Goal: Check status: Check status

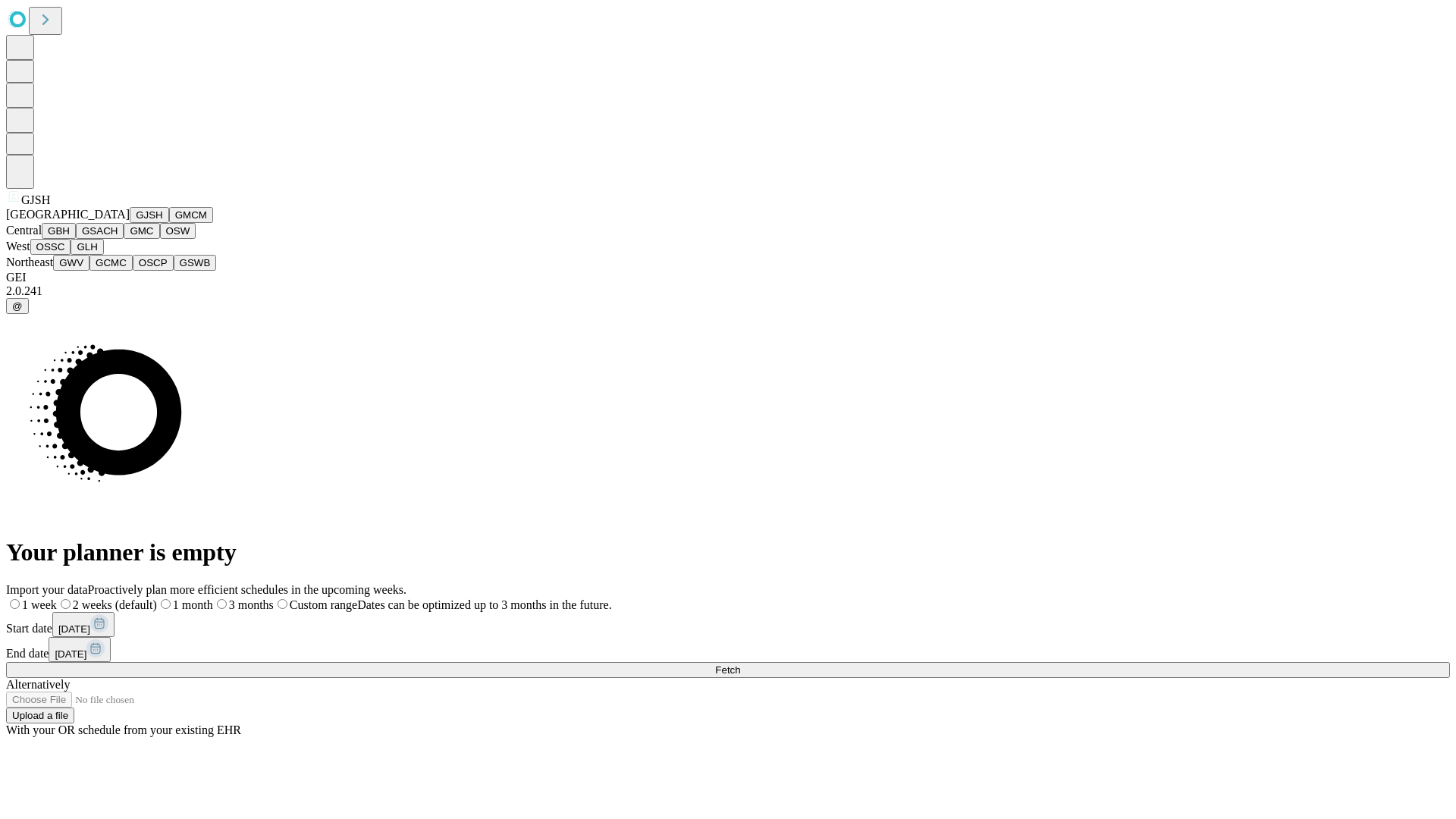
click at [129, 223] on button "GJSH" at bounding box center [149, 215] width 40 height 16
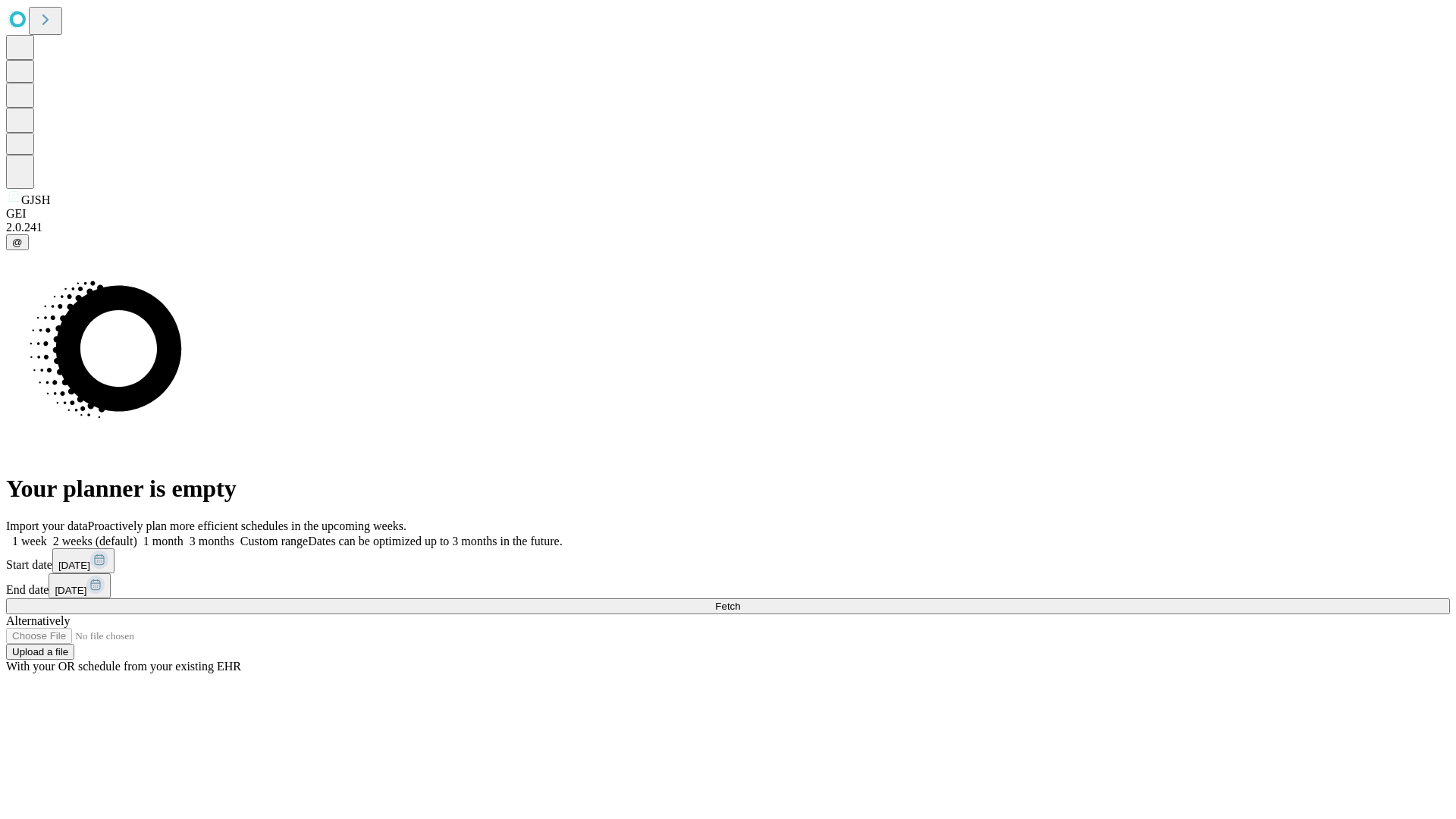
click at [137, 534] on label "2 weeks (default)" at bounding box center [91, 540] width 91 height 13
click at [740, 601] on span "Fetch" at bounding box center [727, 606] width 25 height 11
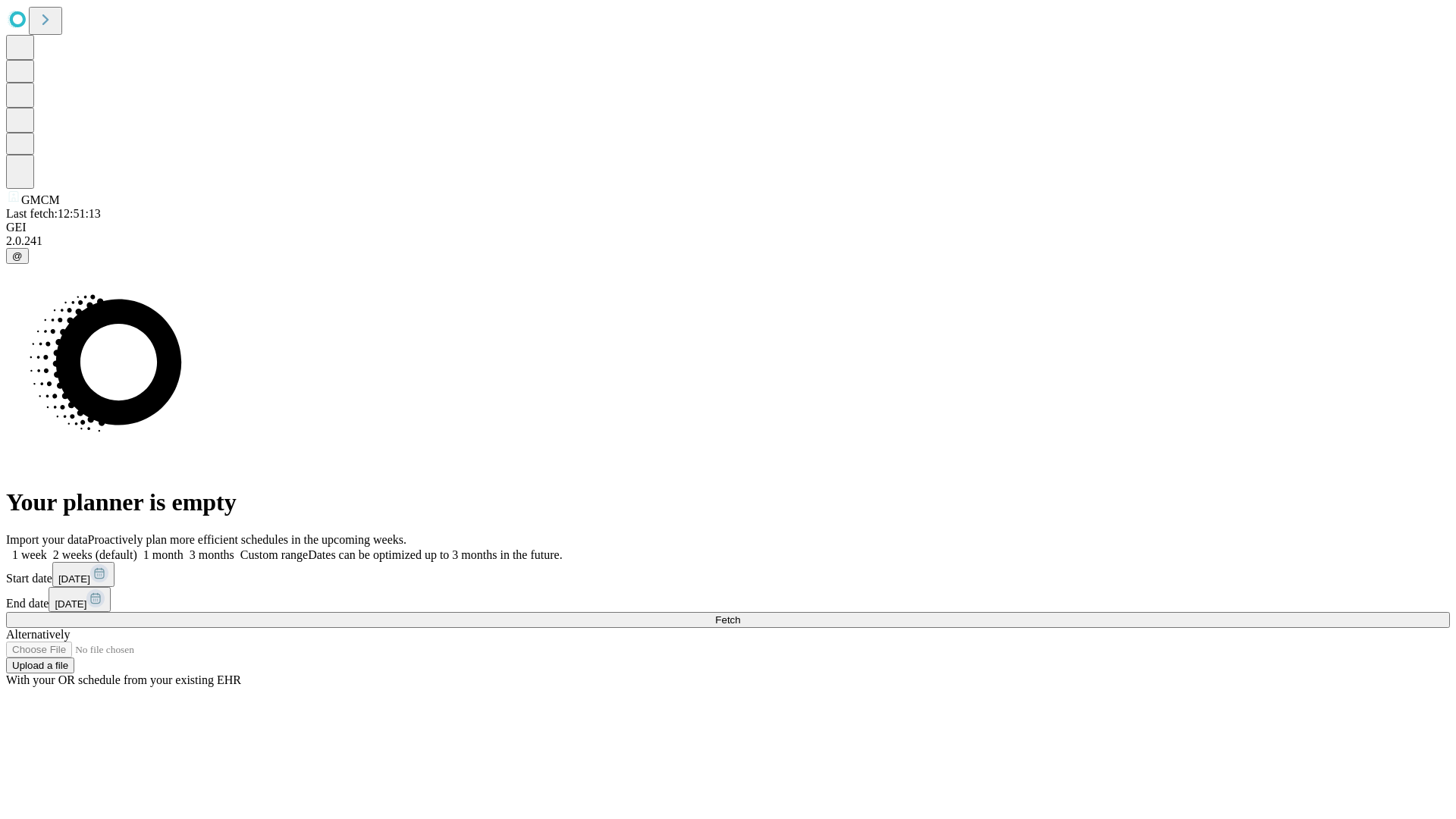
click at [137, 548] on label "2 weeks (default)" at bounding box center [91, 554] width 91 height 13
click at [740, 614] on span "Fetch" at bounding box center [727, 619] width 25 height 11
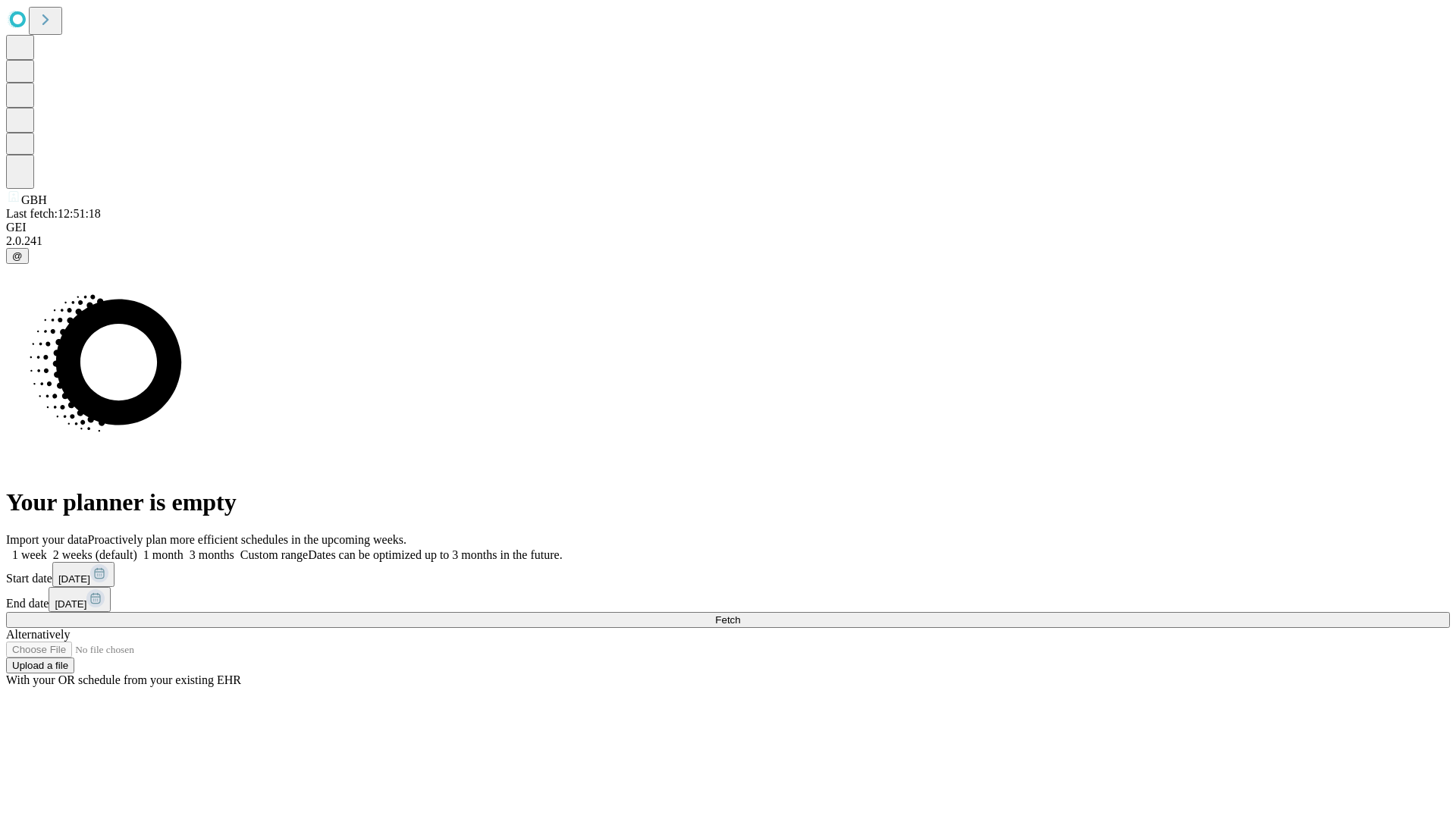
click at [137, 548] on label "2 weeks (default)" at bounding box center [91, 554] width 91 height 13
click at [740, 614] on span "Fetch" at bounding box center [727, 619] width 25 height 11
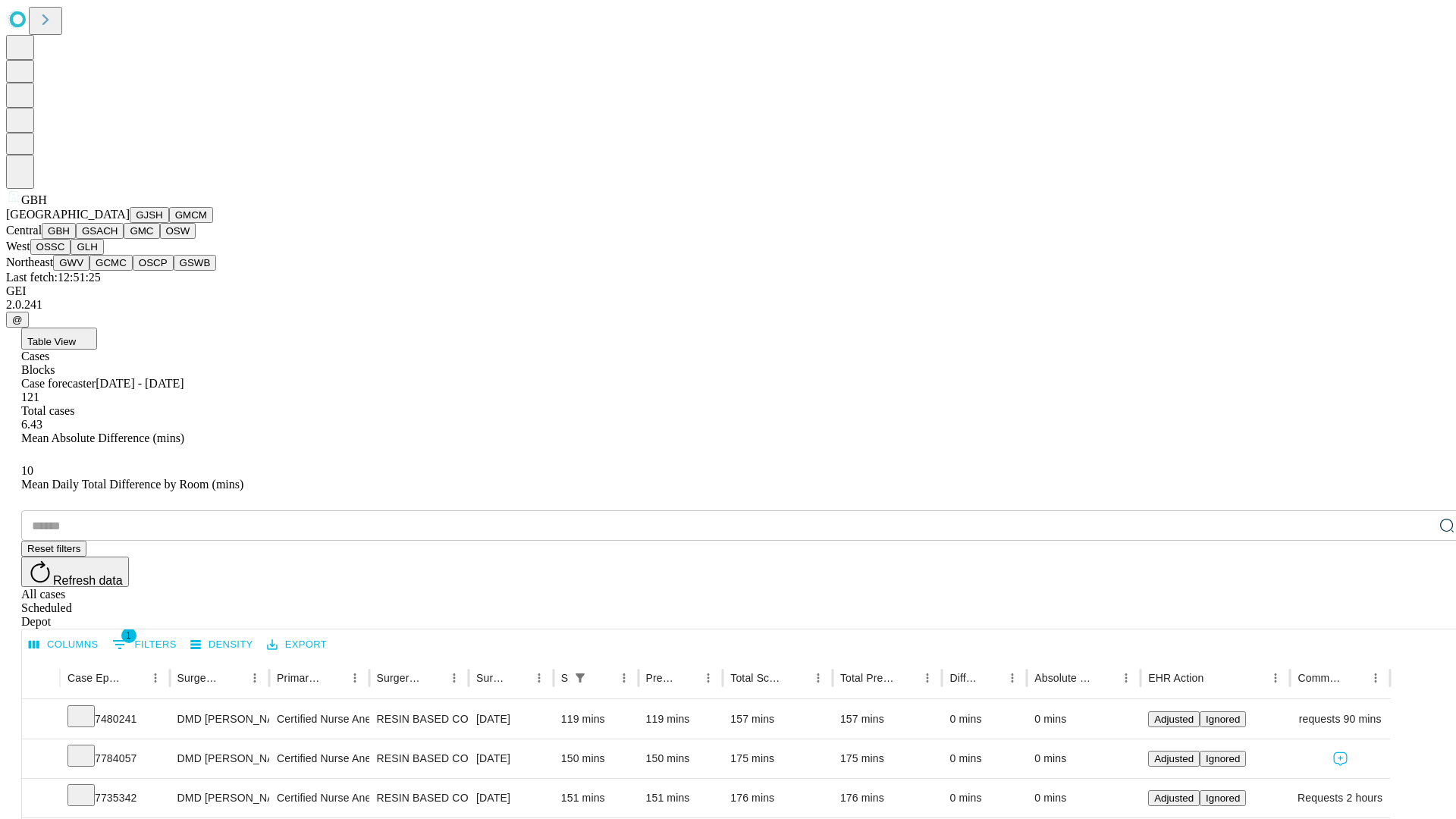
click at [117, 239] on button "GSACH" at bounding box center [99, 231] width 48 height 16
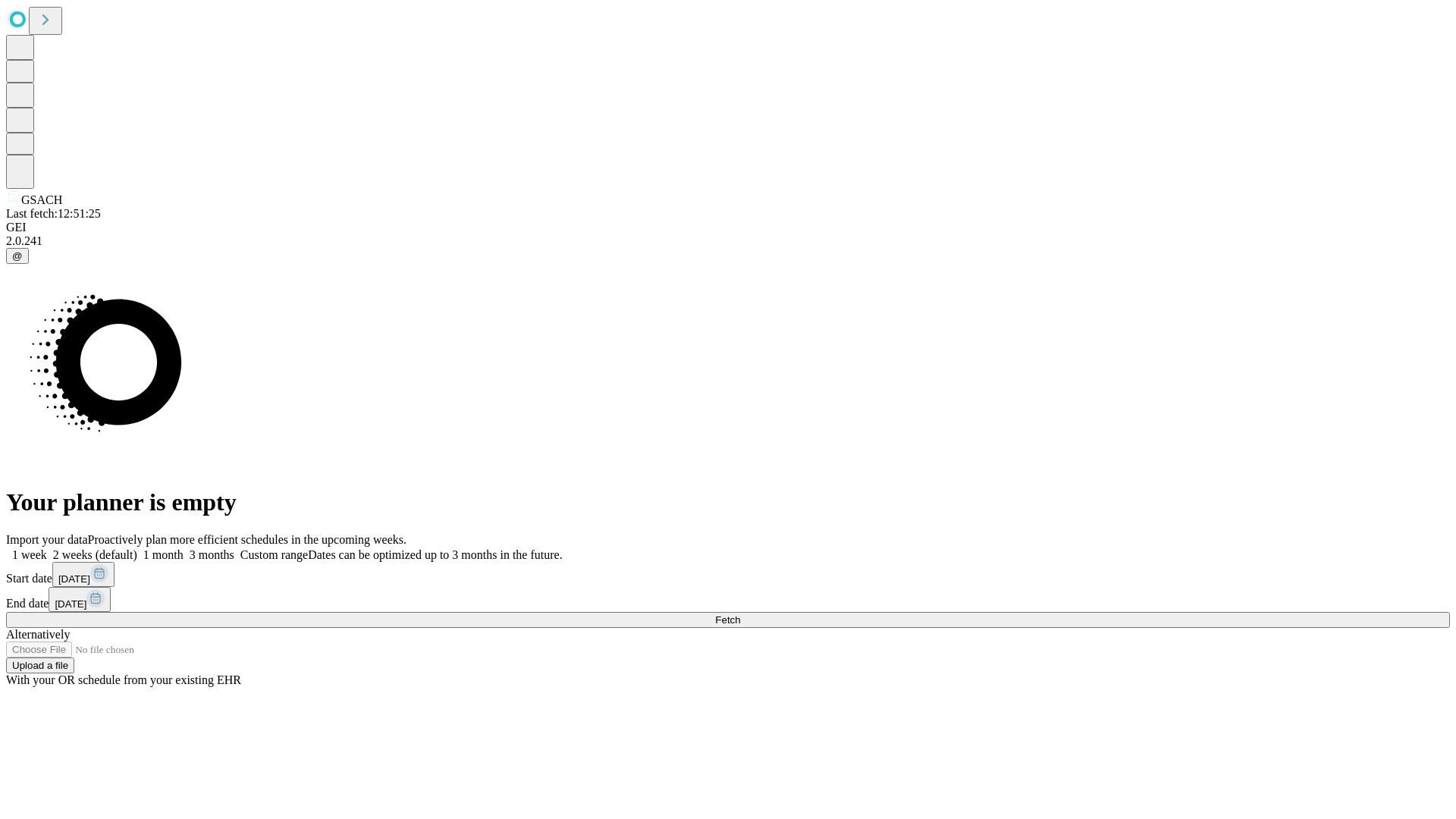
click at [137, 548] on label "2 weeks (default)" at bounding box center [91, 554] width 91 height 13
click at [740, 614] on span "Fetch" at bounding box center [727, 619] width 25 height 11
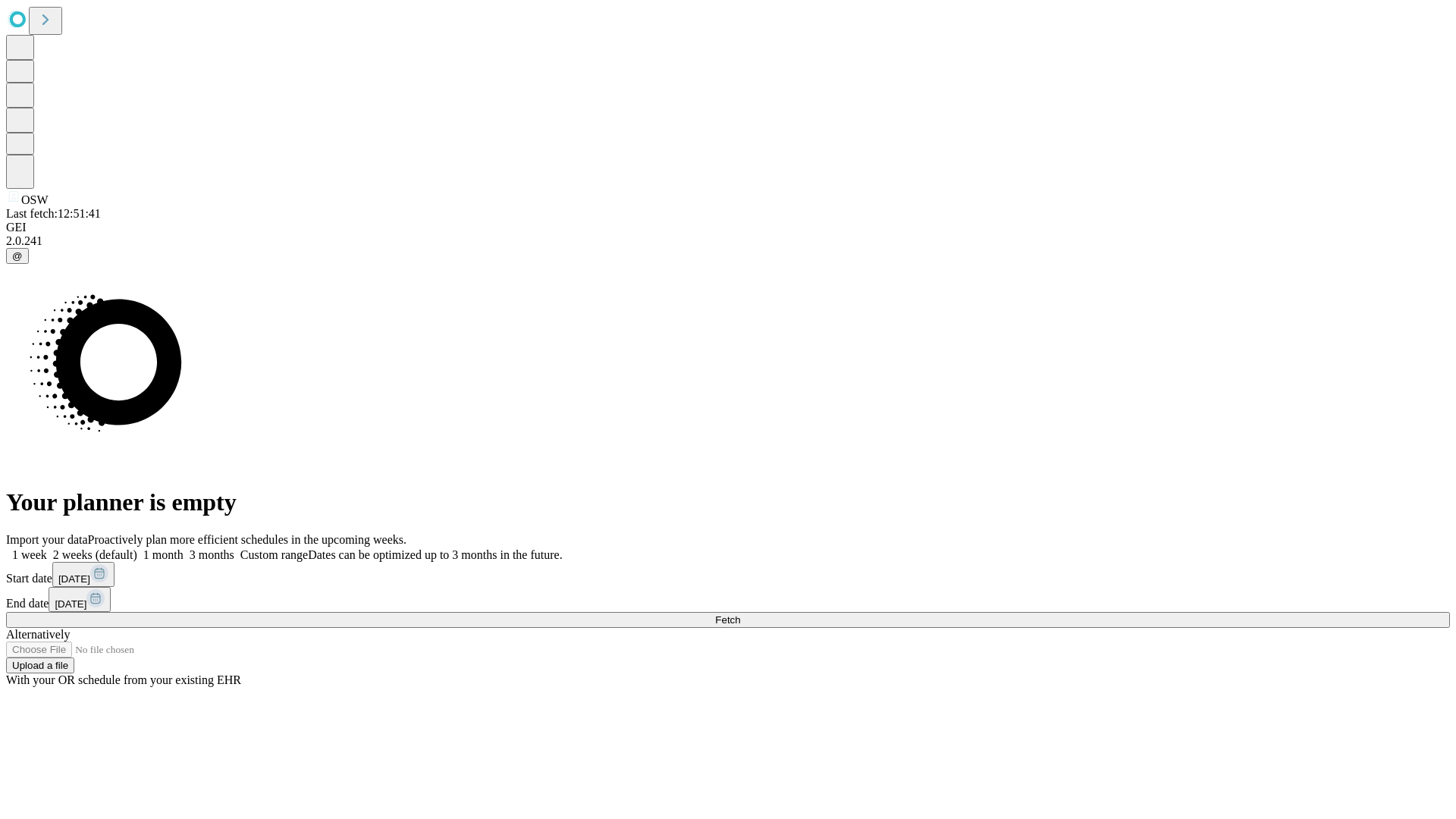
click at [137, 548] on label "2 weeks (default)" at bounding box center [91, 554] width 91 height 13
click at [740, 614] on span "Fetch" at bounding box center [727, 619] width 25 height 11
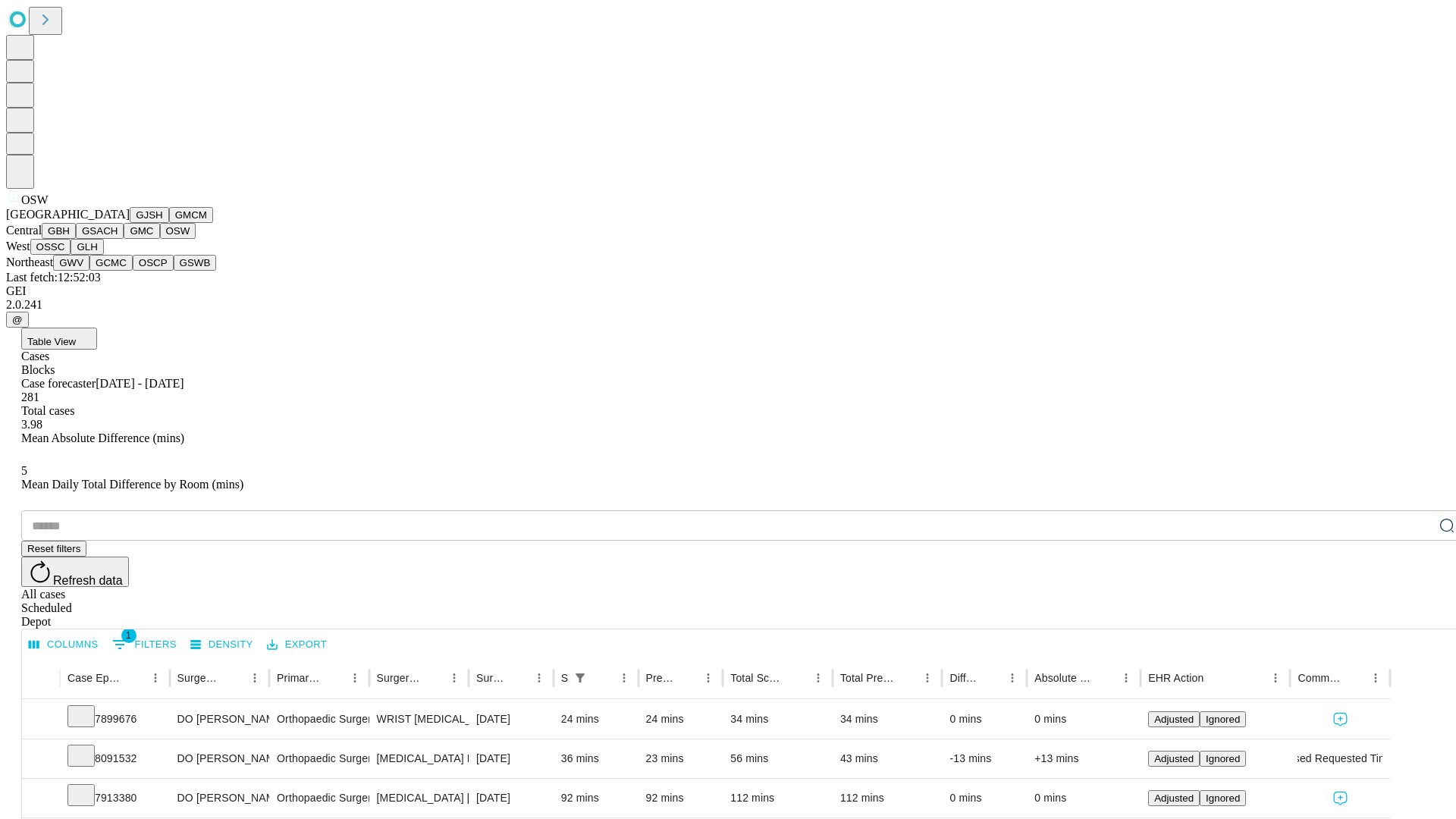
click at [72, 255] on button "OSSC" at bounding box center [50, 247] width 41 height 16
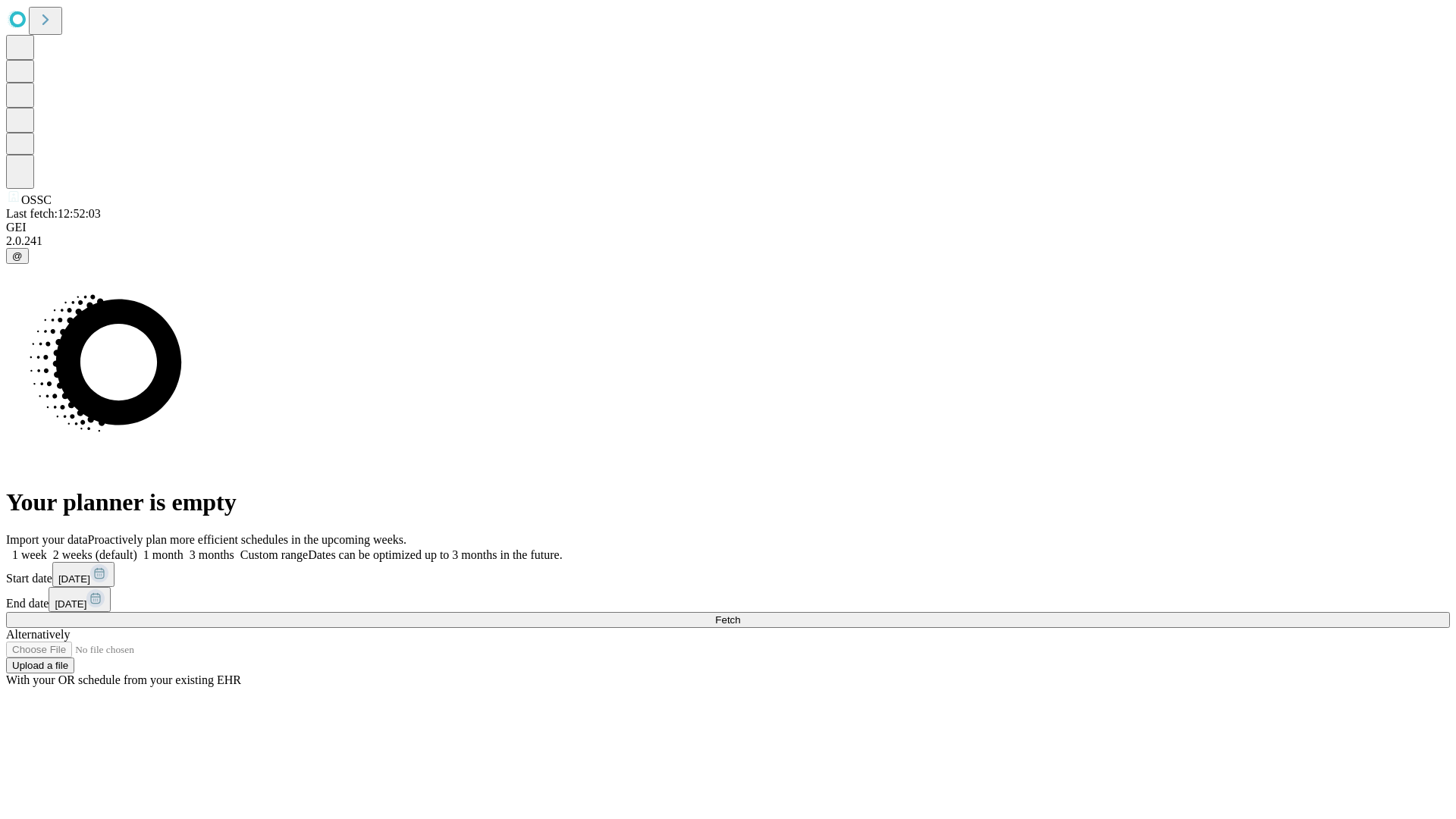
click at [137, 548] on label "2 weeks (default)" at bounding box center [91, 554] width 91 height 13
click at [740, 614] on span "Fetch" at bounding box center [727, 619] width 25 height 11
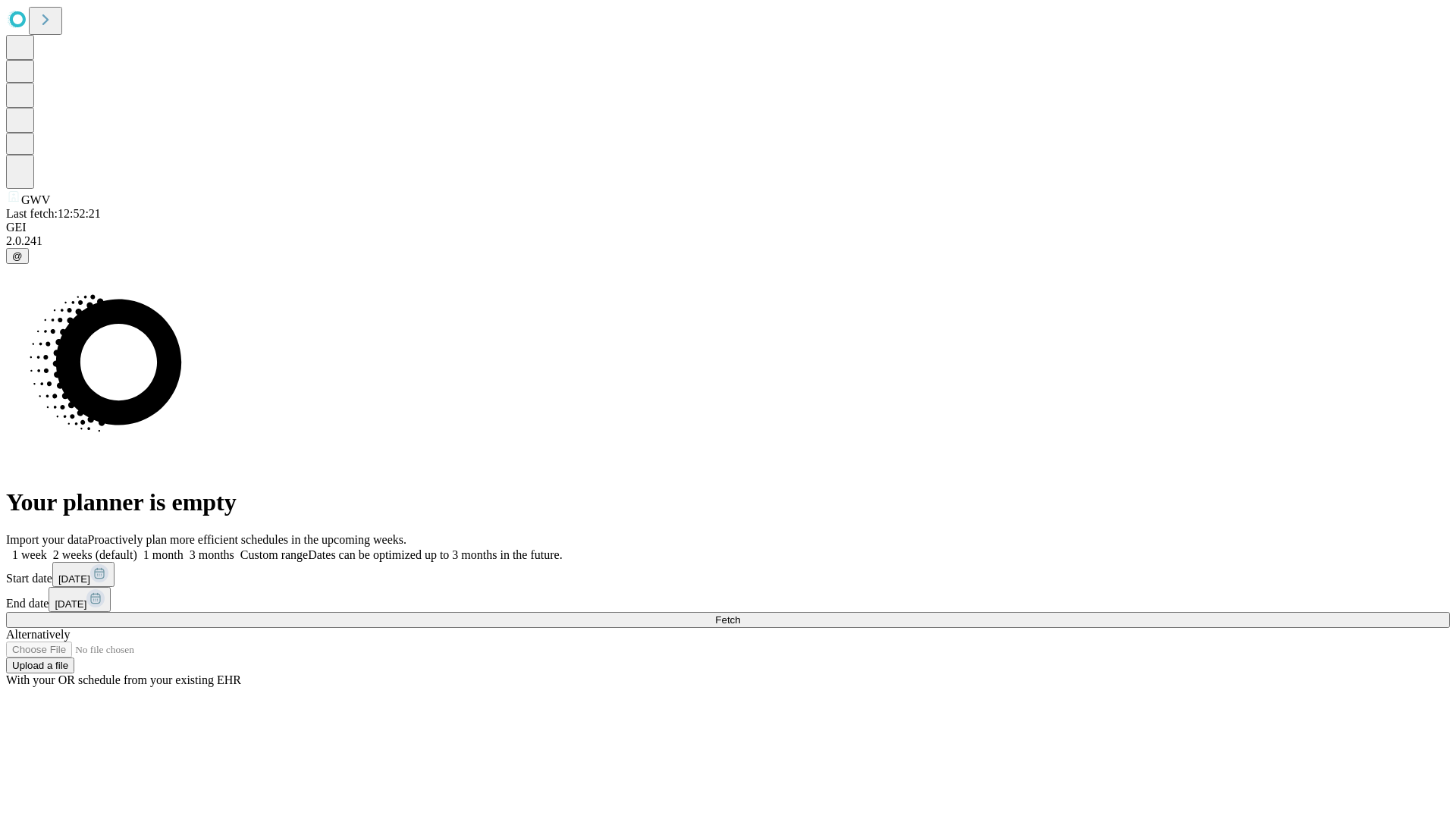
click at [137, 548] on label "2 weeks (default)" at bounding box center [91, 554] width 91 height 13
click at [740, 614] on span "Fetch" at bounding box center [727, 619] width 25 height 11
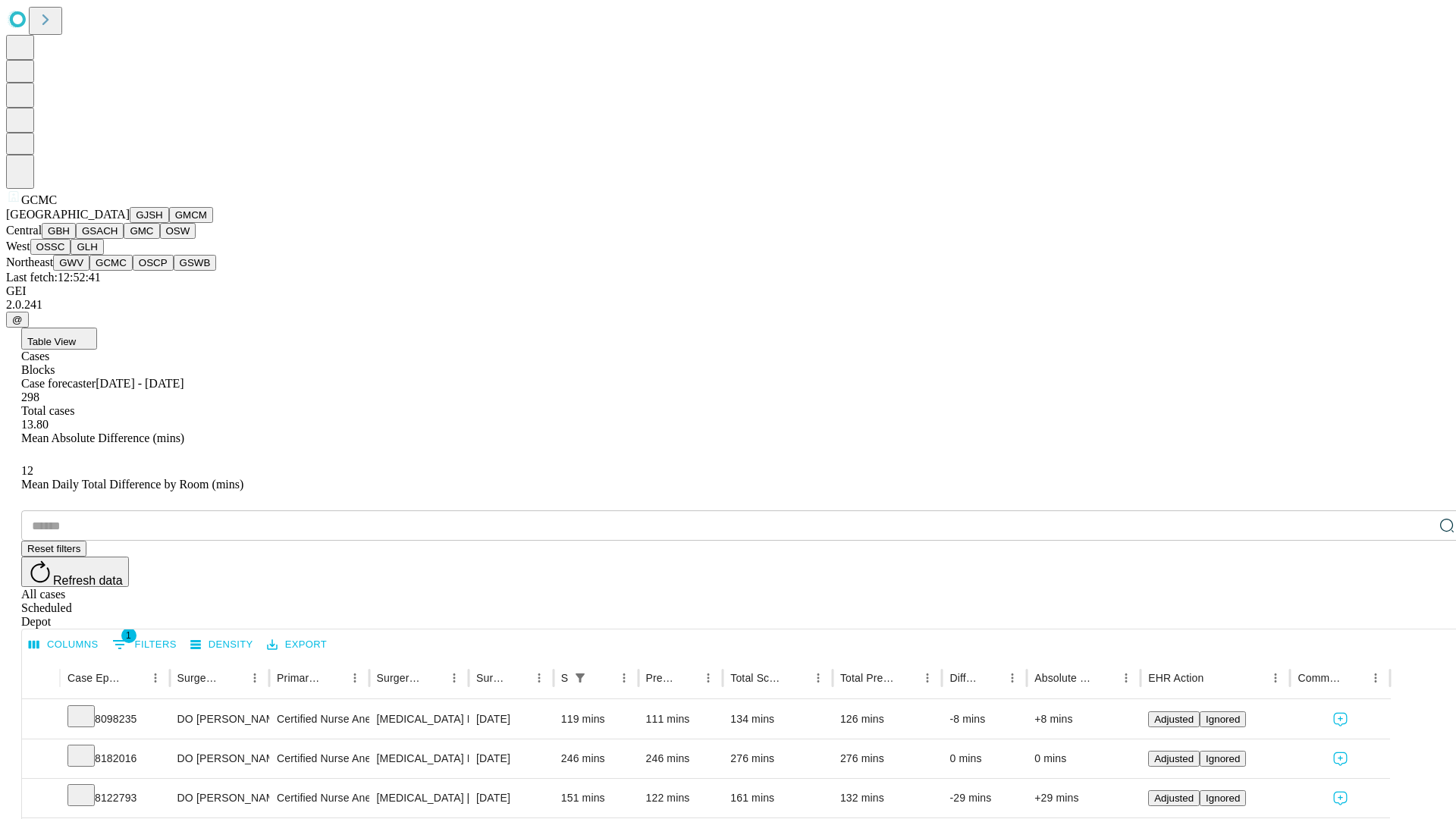
click at [132, 271] on button "OSCP" at bounding box center [152, 263] width 41 height 16
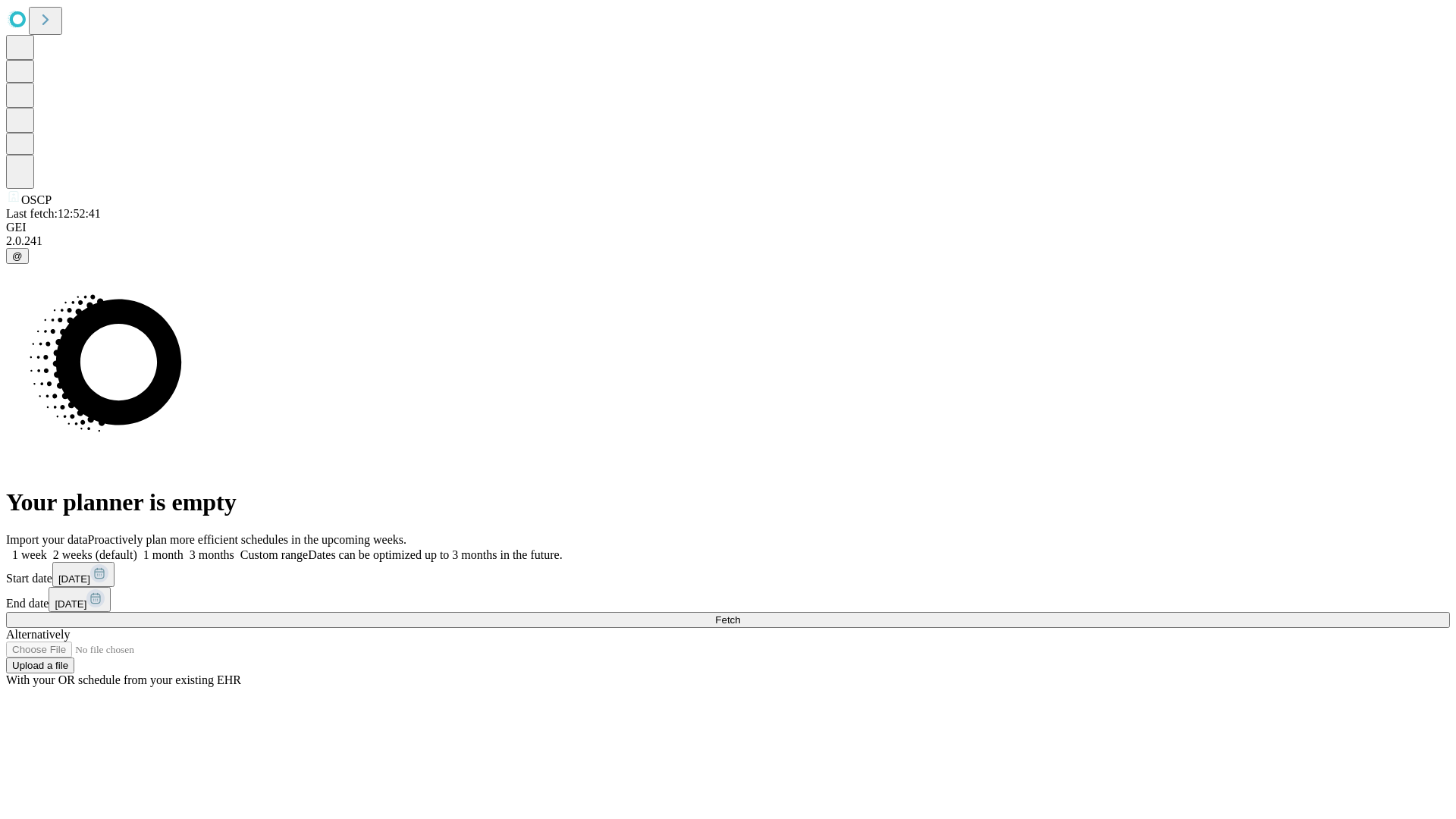
click at [137, 548] on label "2 weeks (default)" at bounding box center [91, 554] width 91 height 13
click at [740, 614] on span "Fetch" at bounding box center [727, 619] width 25 height 11
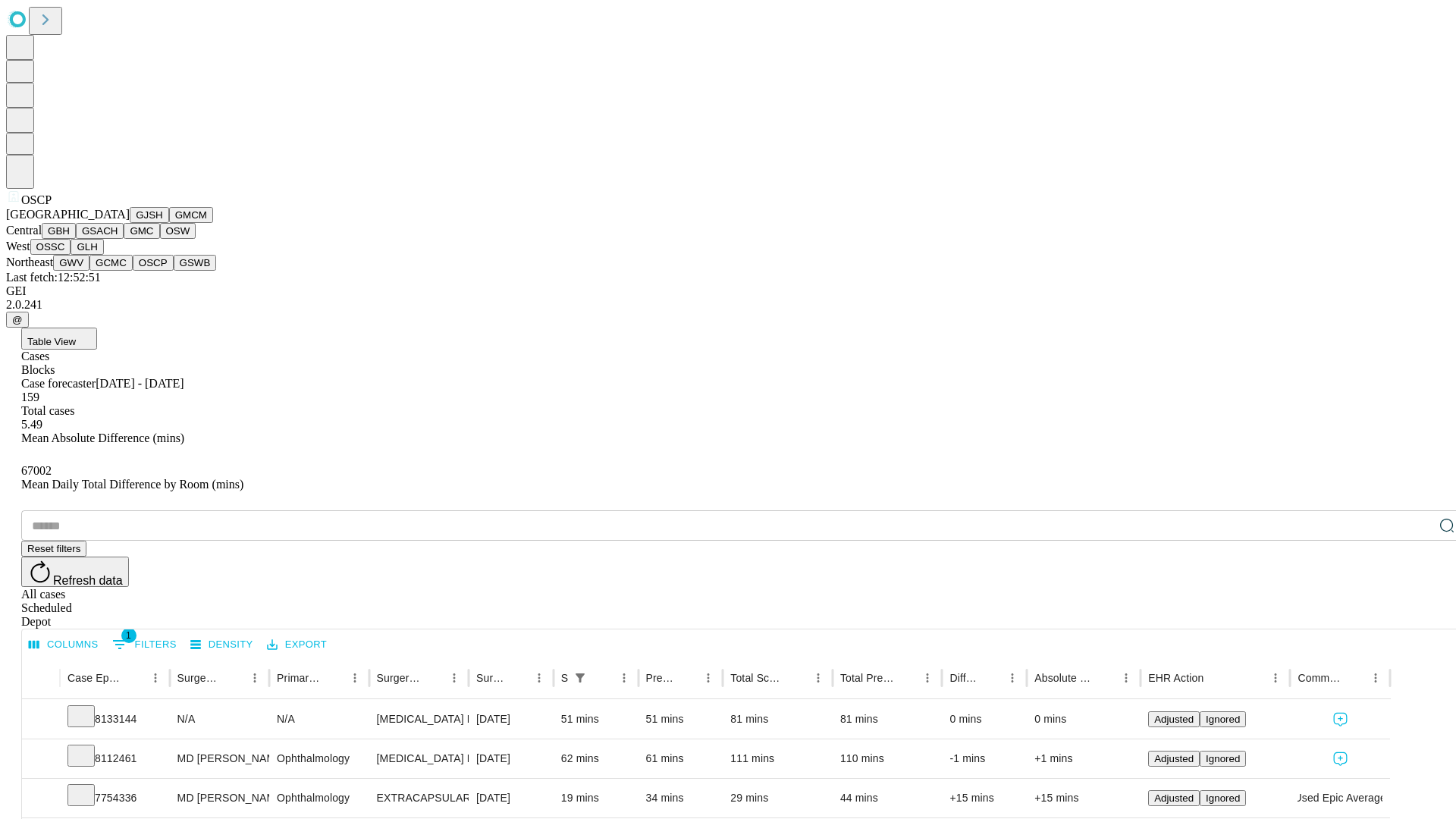
click at [174, 271] on button "GSWB" at bounding box center [195, 263] width 43 height 16
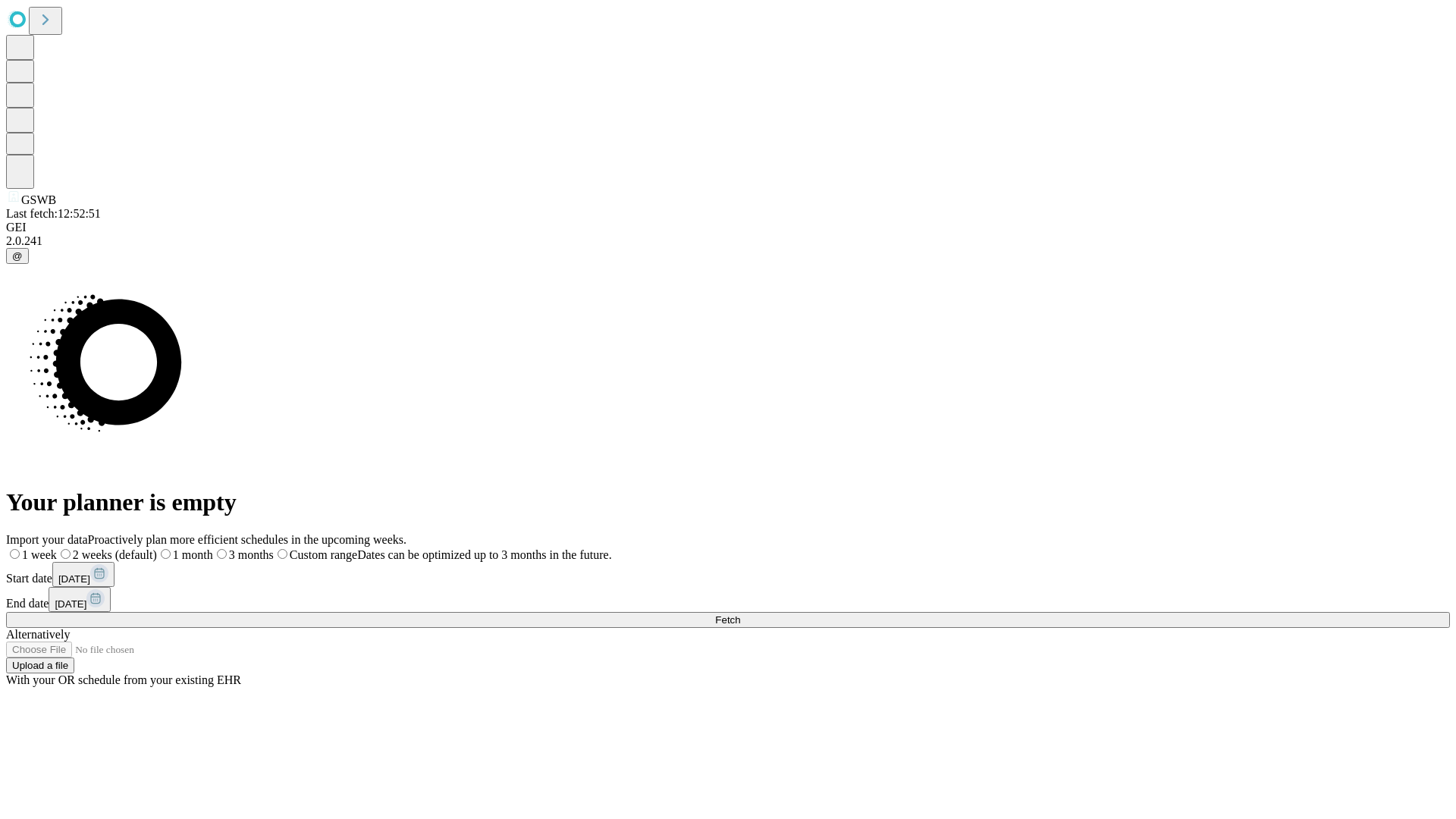
click at [157, 548] on label "2 weeks (default)" at bounding box center [106, 554] width 100 height 13
click at [740, 614] on span "Fetch" at bounding box center [727, 619] width 25 height 11
